Goal: Check status: Check status

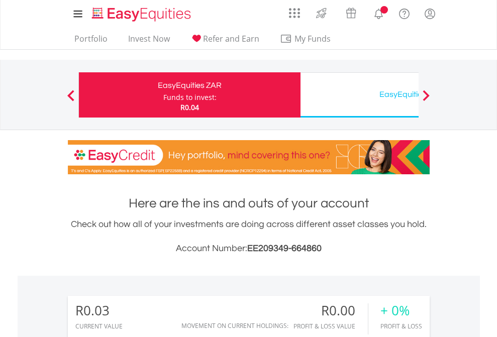
scroll to position [97, 158]
click at [163, 95] on div "Funds to invest:" at bounding box center [189, 98] width 53 height 10
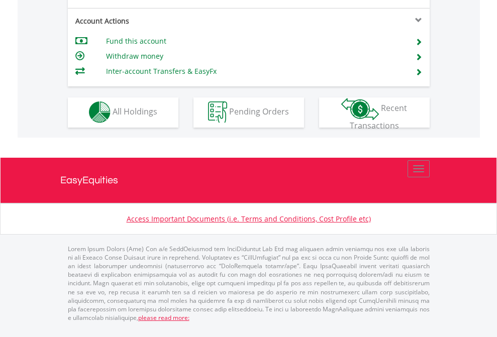
scroll to position [940, 0]
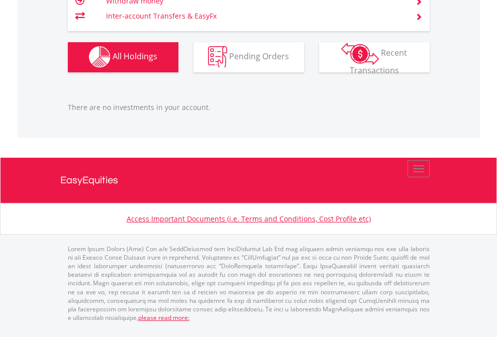
scroll to position [97, 158]
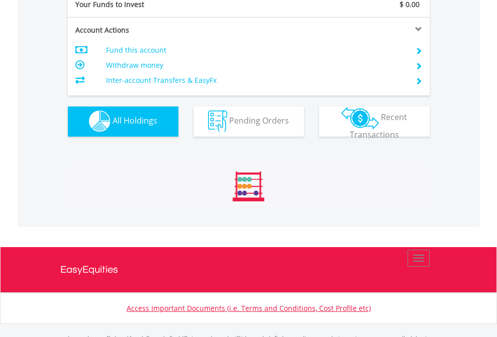
scroll to position [995, 0]
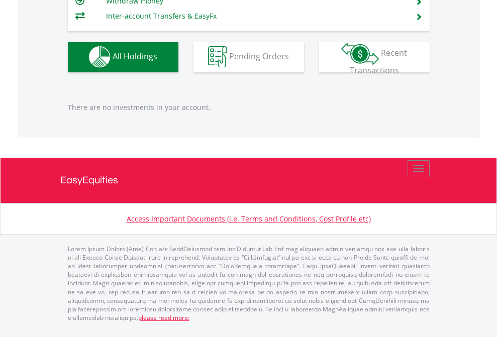
scroll to position [97, 158]
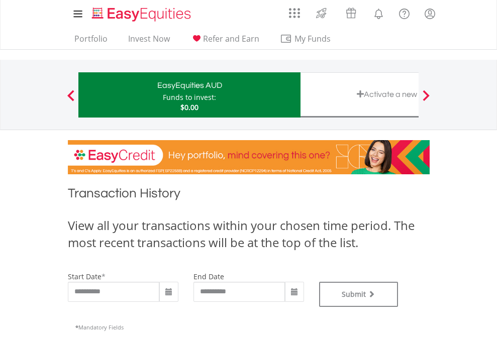
type input "**********"
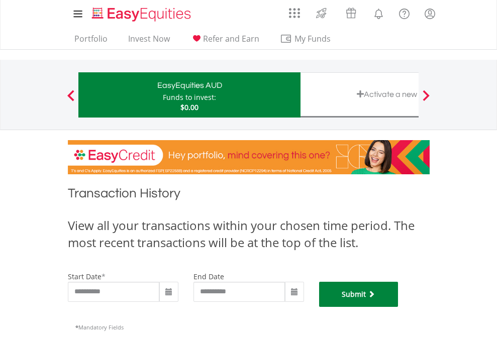
click at [399, 307] on button "Submit" at bounding box center [358, 294] width 79 height 25
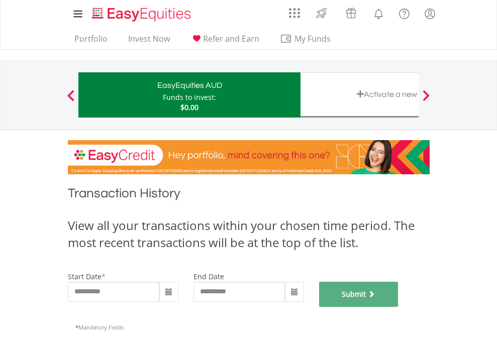
scroll to position [408, 0]
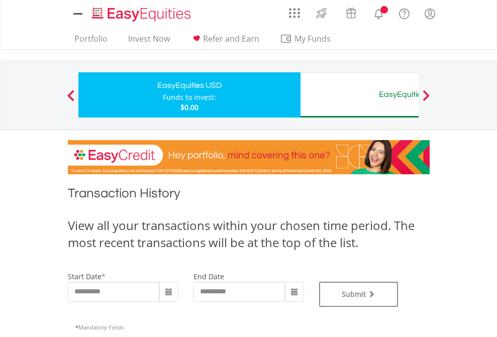
type input "**********"
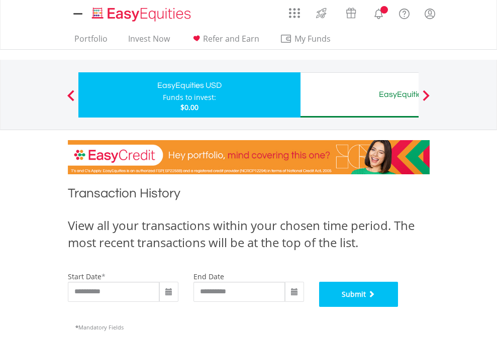
click at [399, 307] on button "Submit" at bounding box center [358, 294] width 79 height 25
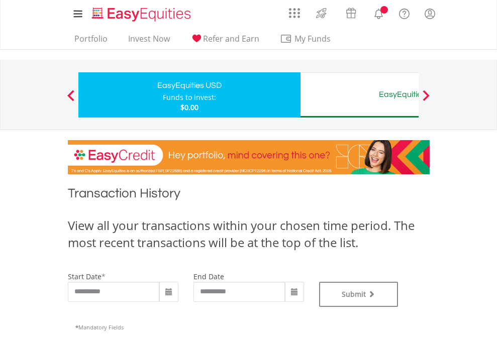
click at [359, 95] on div "EasyEquities AUD" at bounding box center [412, 94] width 210 height 14
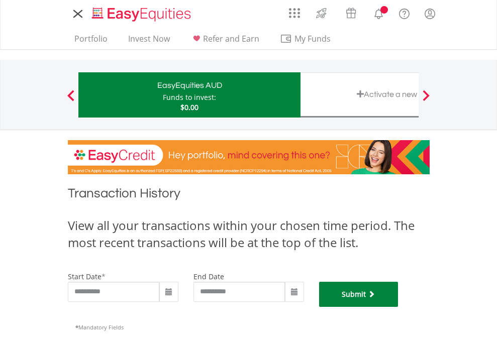
click at [399, 307] on button "Submit" at bounding box center [358, 294] width 79 height 25
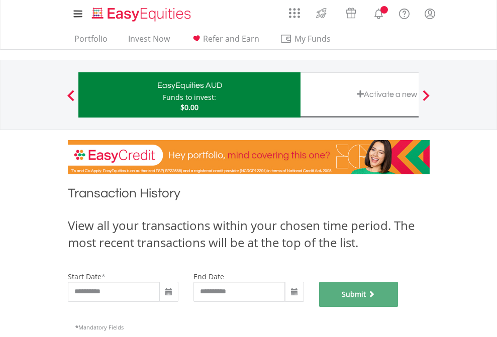
scroll to position [408, 0]
